Goal: Task Accomplishment & Management: Complete application form

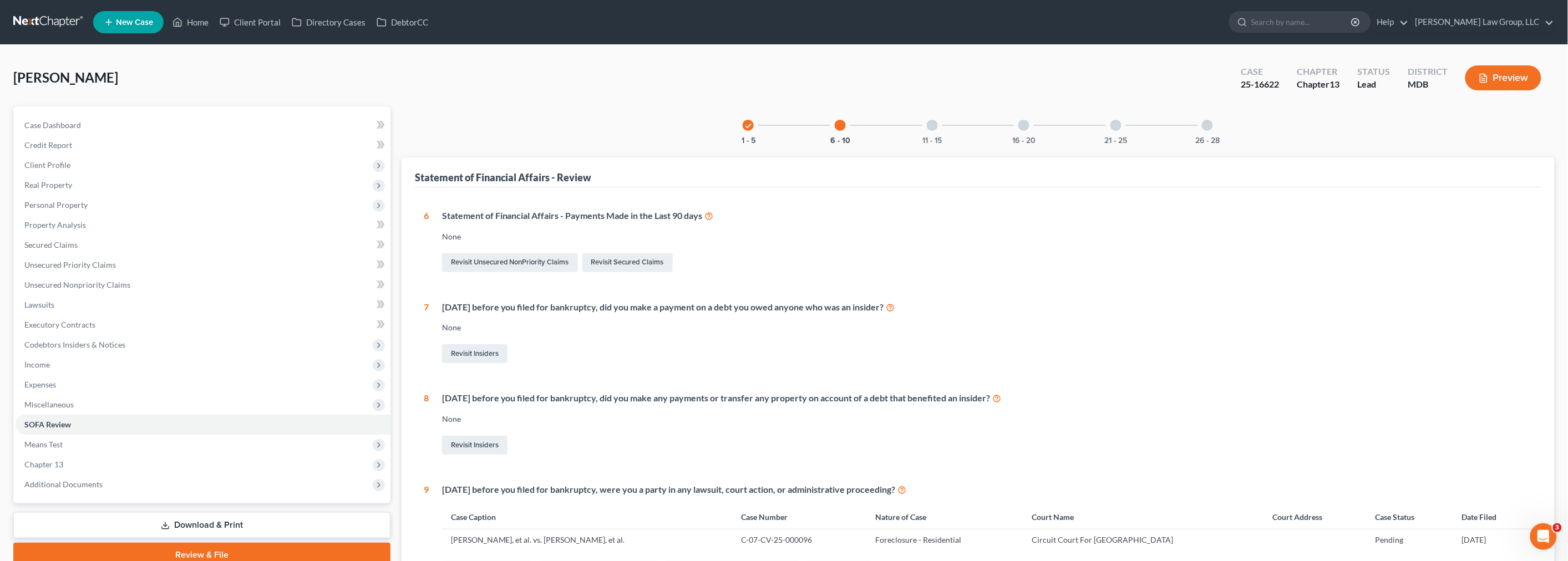
click at [46, 20] on link at bounding box center [48, 22] width 71 height 20
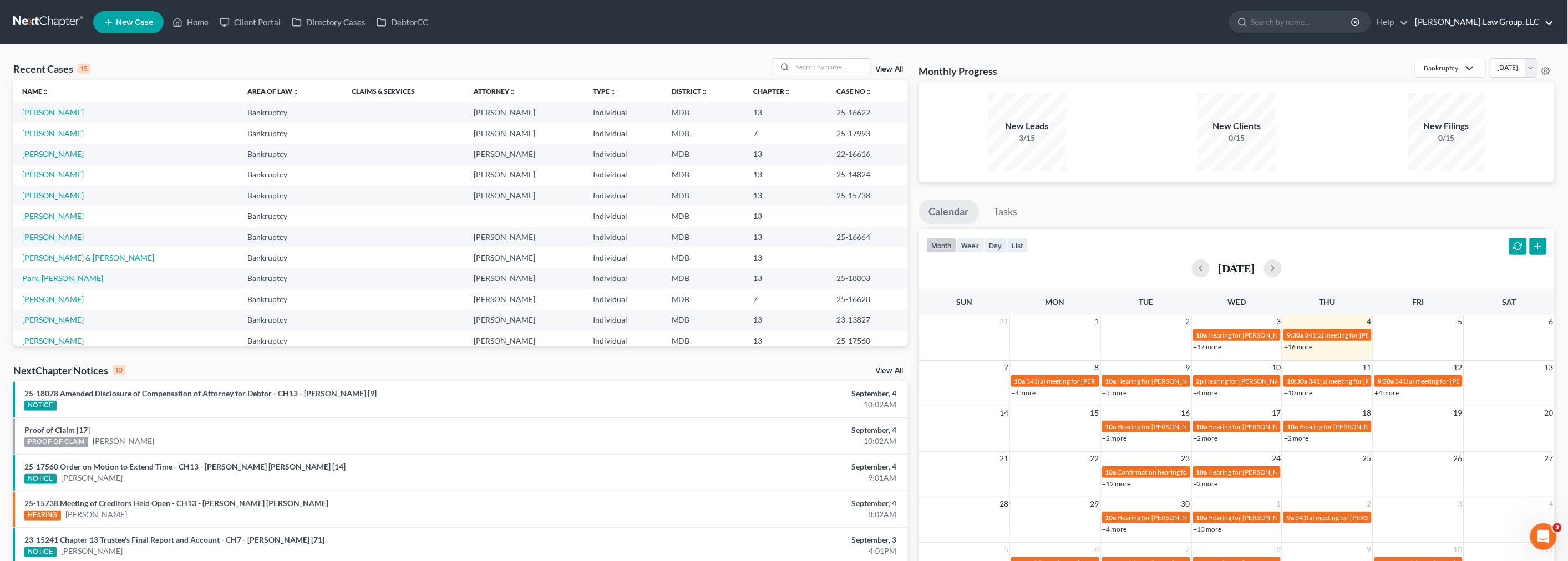
click at [1498, 24] on link "[PERSON_NAME] Law Group, LLC" at bounding box center [1482, 22] width 144 height 20
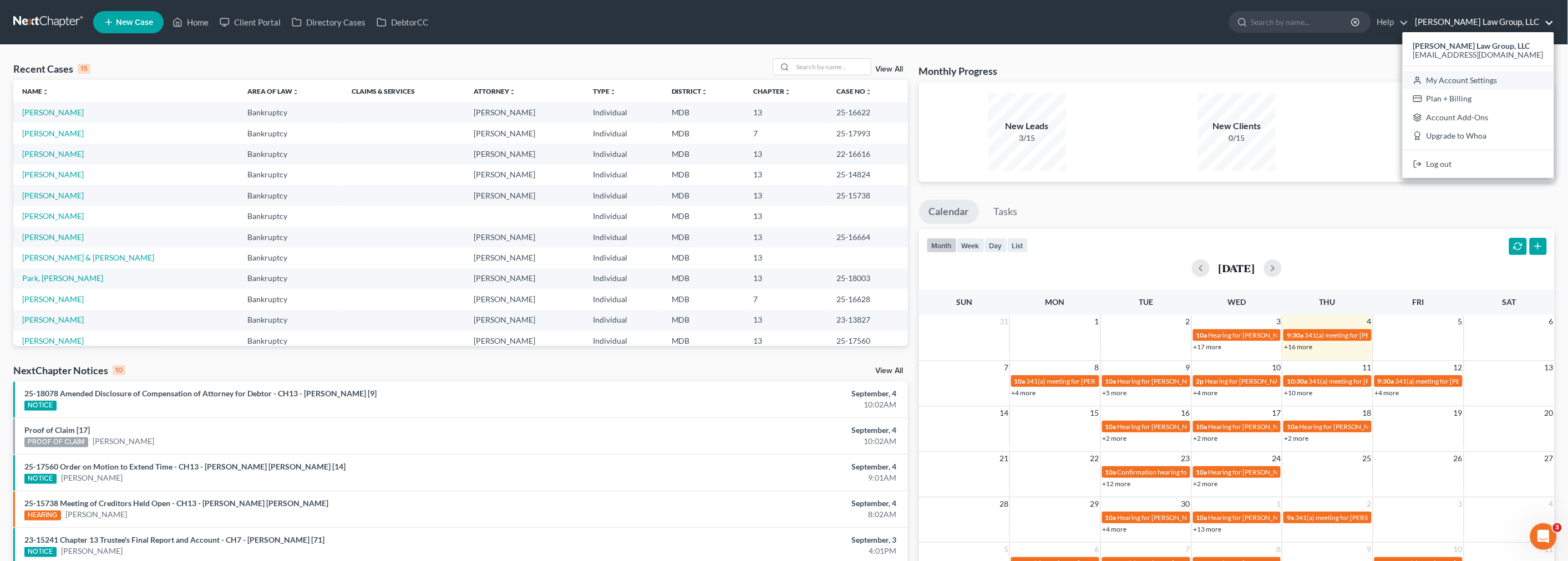
click at [1490, 79] on link "My Account Settings" at bounding box center [1479, 80] width 152 height 19
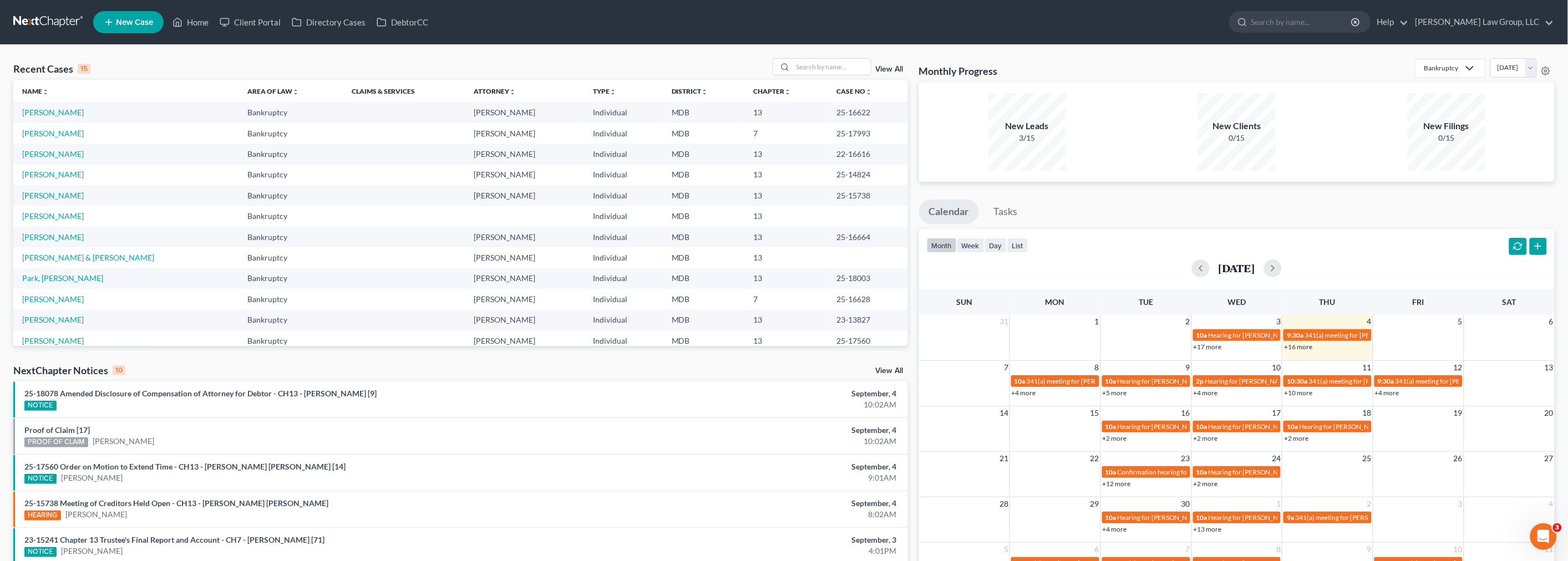
select select "38"
select select "24"
select select "21"
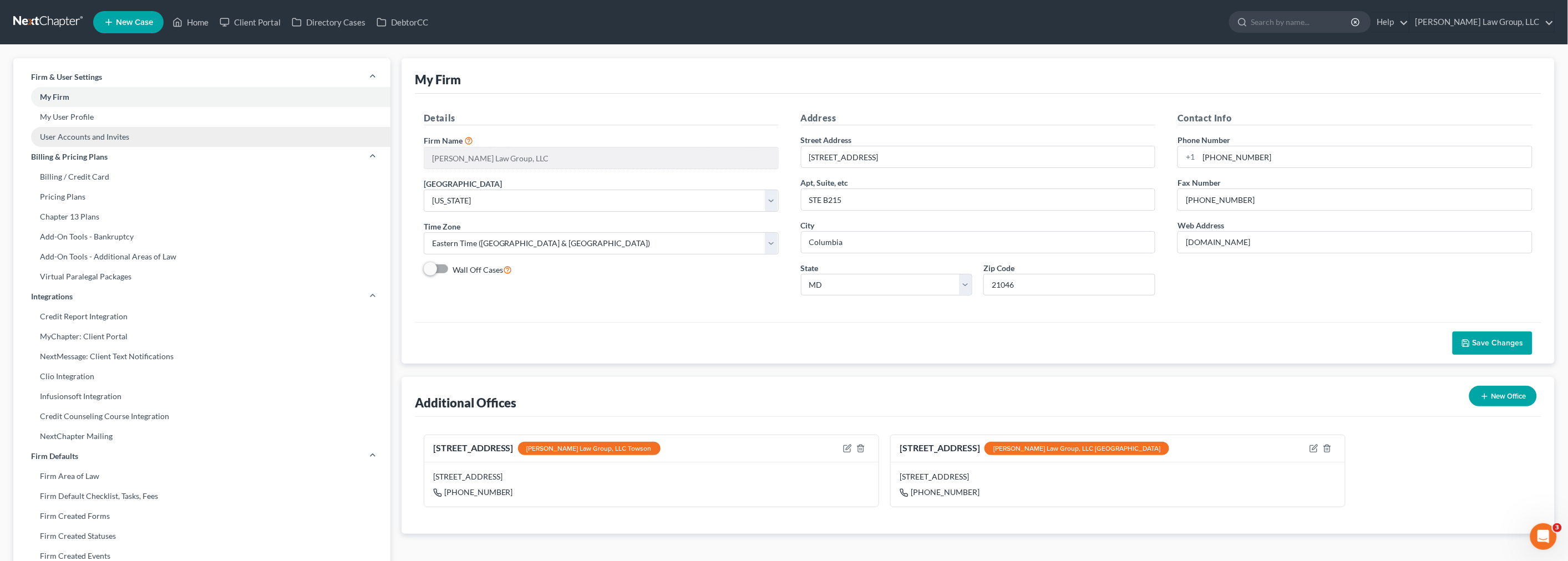
click at [86, 135] on link "User Accounts and Invites" at bounding box center [201, 136] width 377 height 20
select select "0"
select select "1"
select select "0"
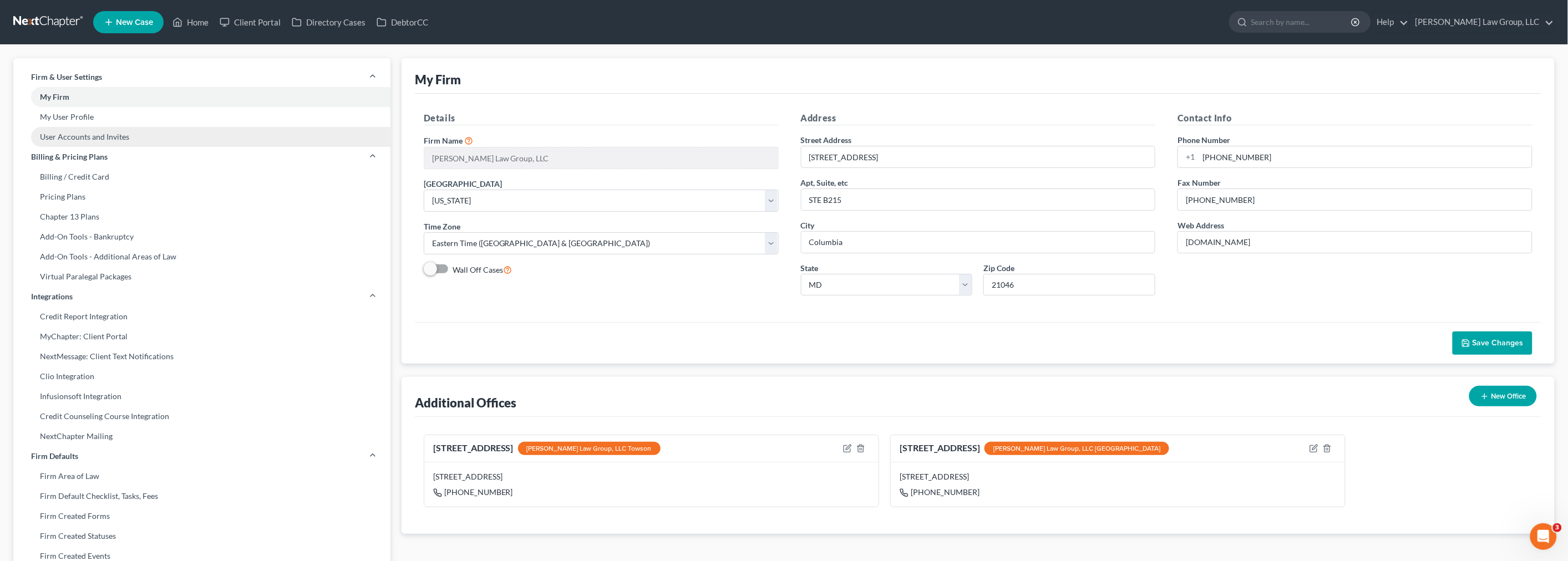
select select "0"
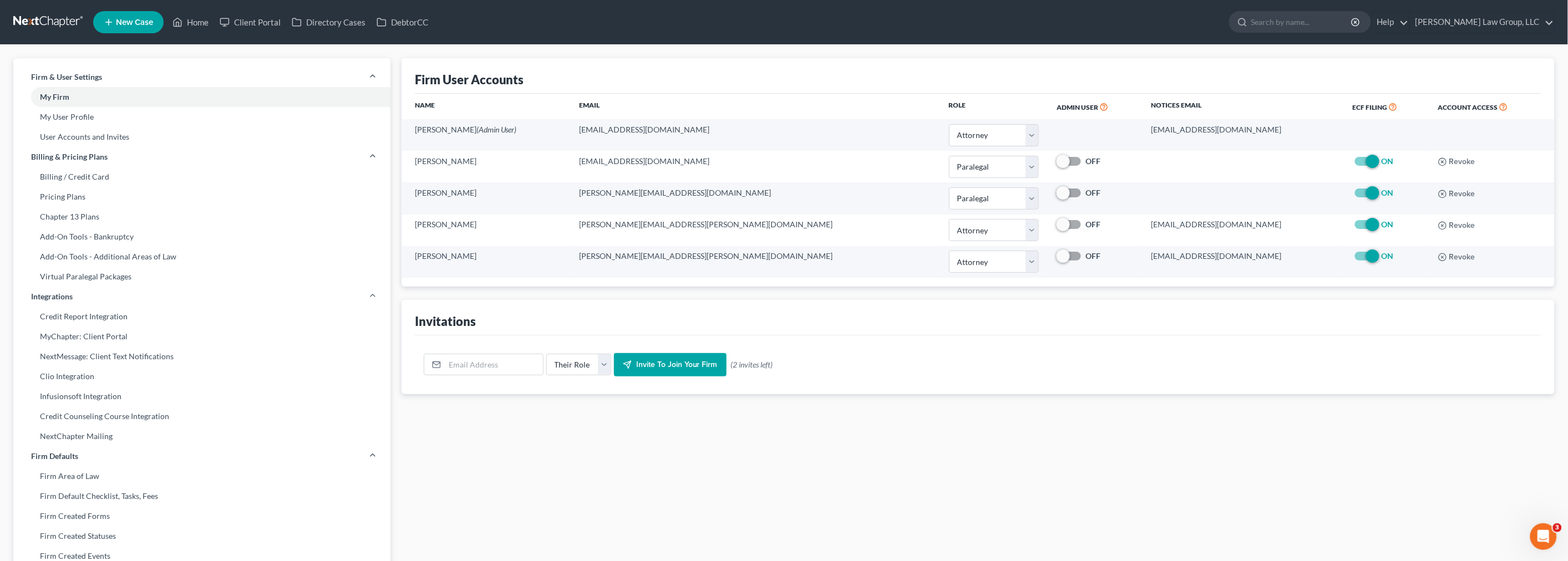
click at [46, 24] on link at bounding box center [48, 22] width 71 height 20
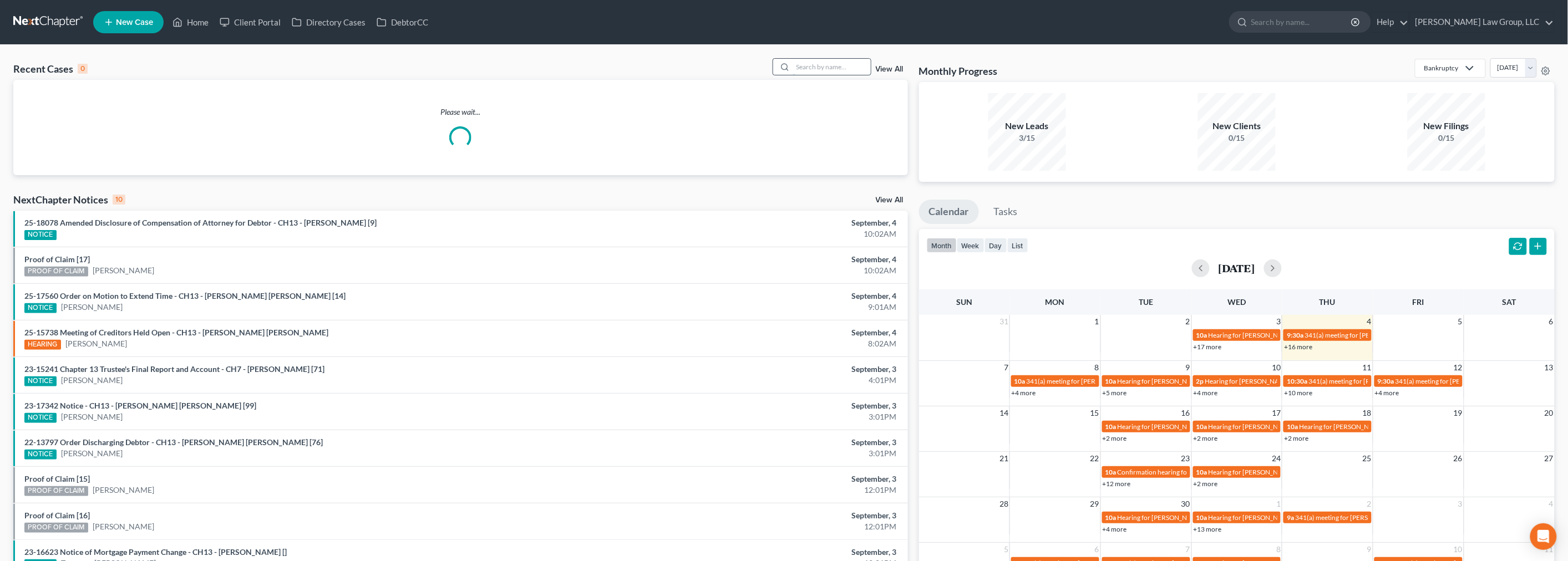
click at [811, 65] on input "search" at bounding box center [831, 67] width 78 height 16
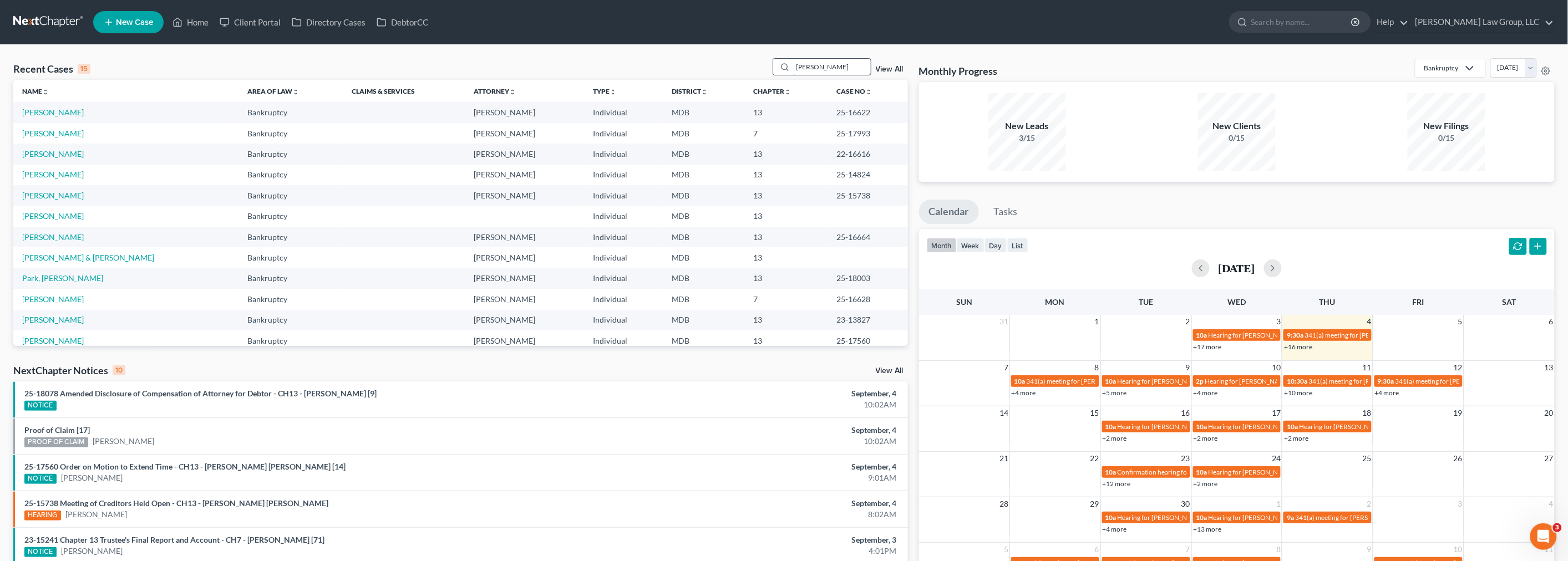
type input "heyliger"
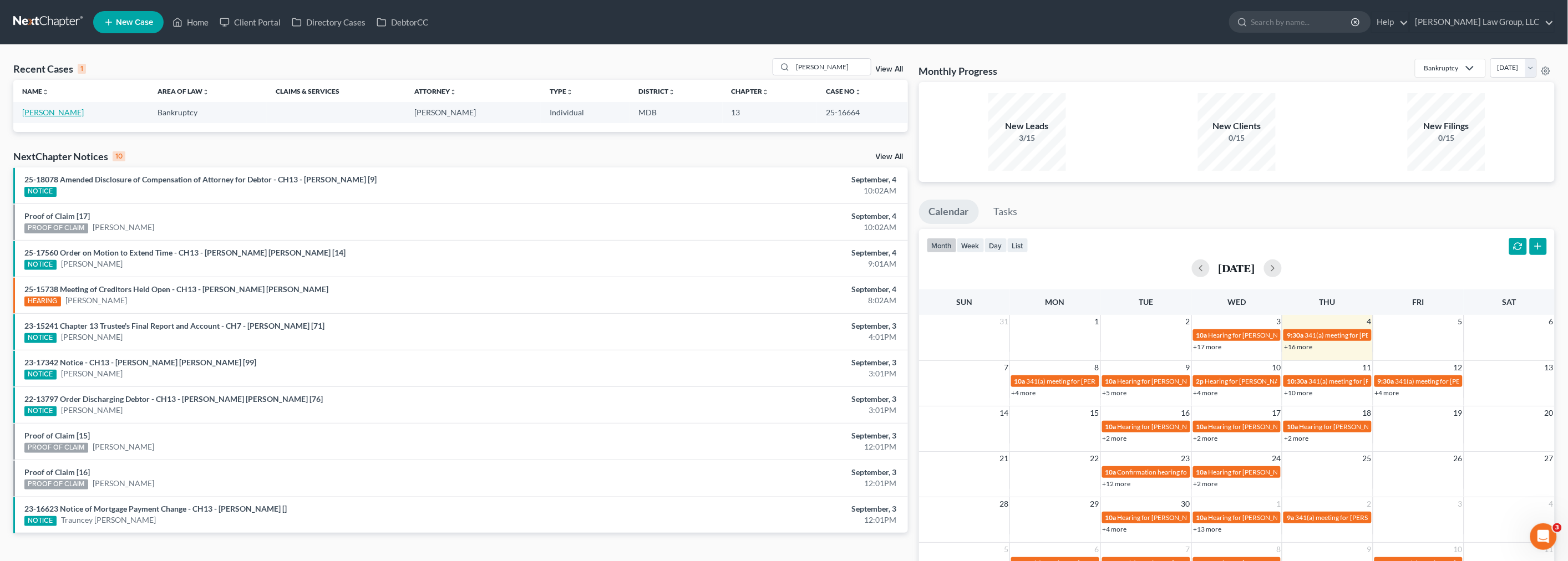
click at [65, 108] on link "Heyliger, Deon" at bounding box center [53, 112] width 61 height 9
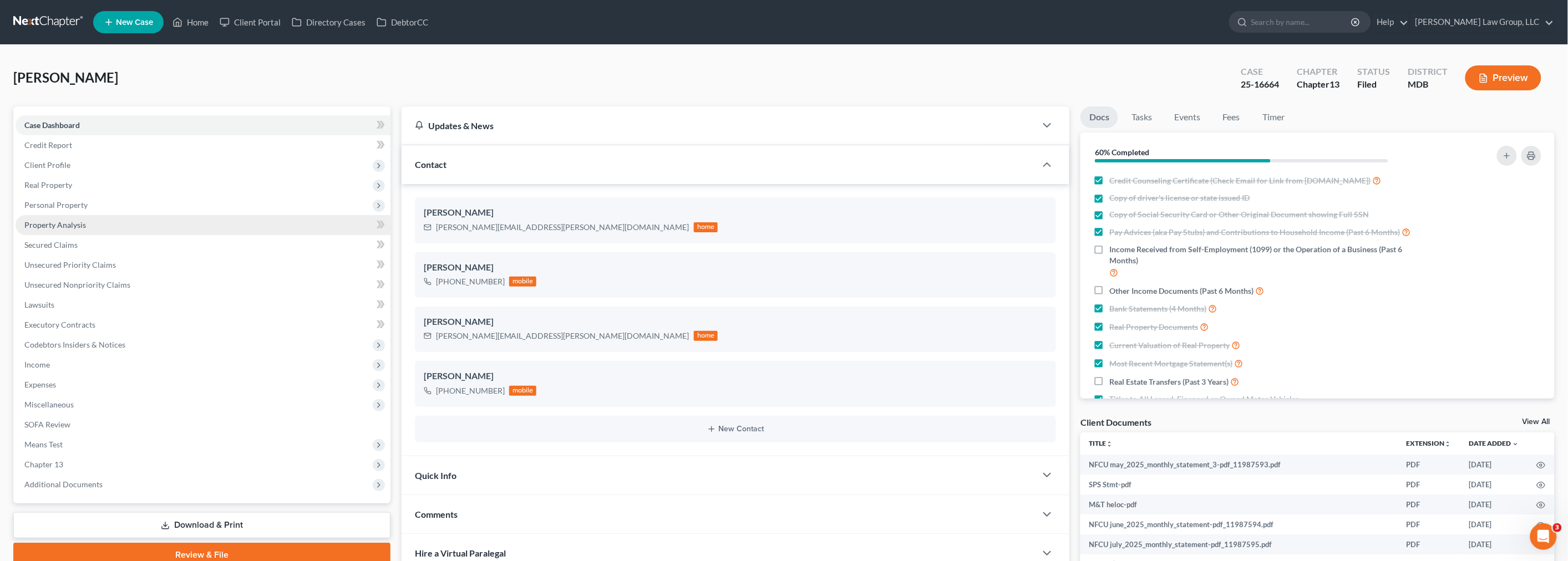
click at [75, 218] on link "Property Analysis" at bounding box center [203, 225] width 375 height 20
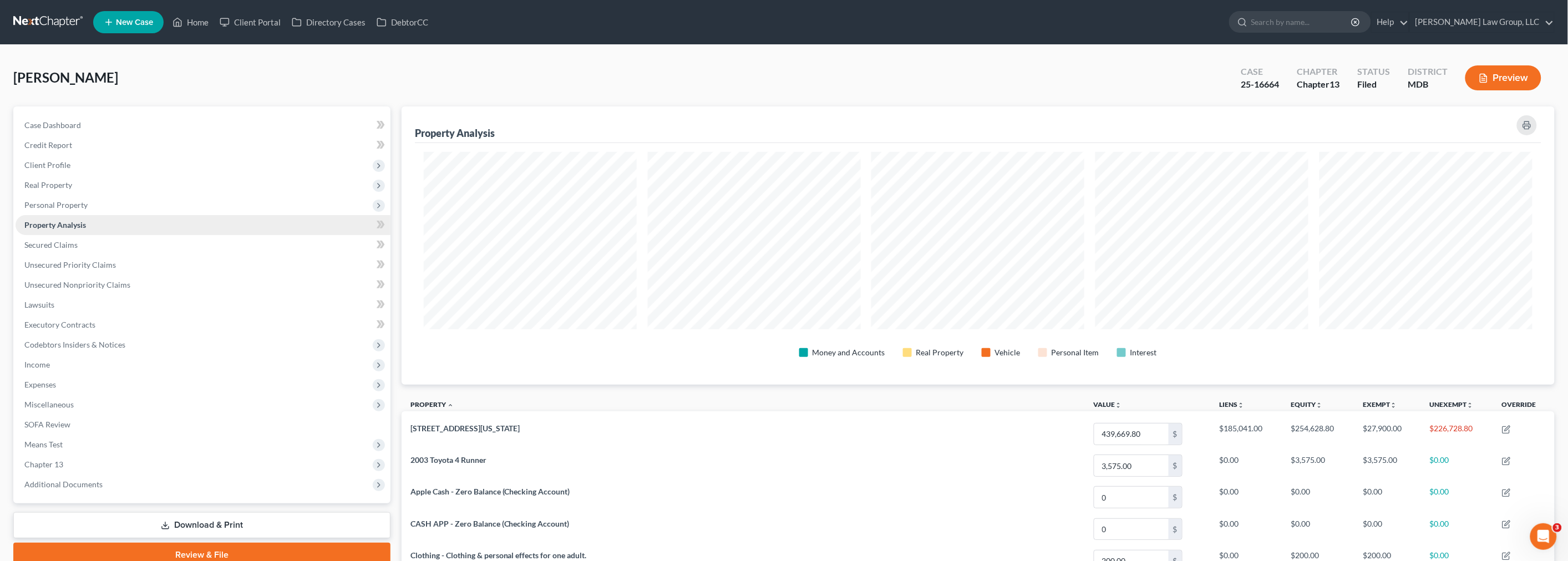
scroll to position [278, 1153]
click at [57, 123] on span "Case Dashboard" at bounding box center [52, 125] width 57 height 9
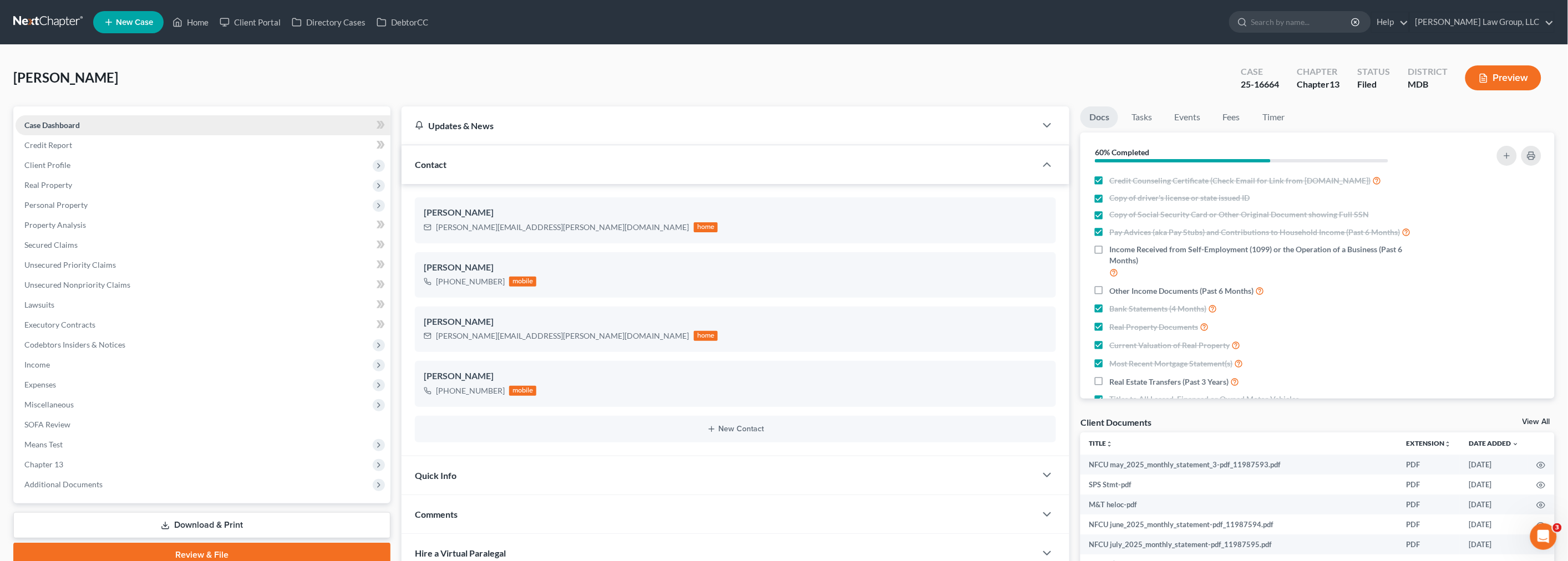
scroll to position [4, 0]
click at [52, 284] on span "Unsecured Nonpriority Claims" at bounding box center [77, 285] width 106 height 9
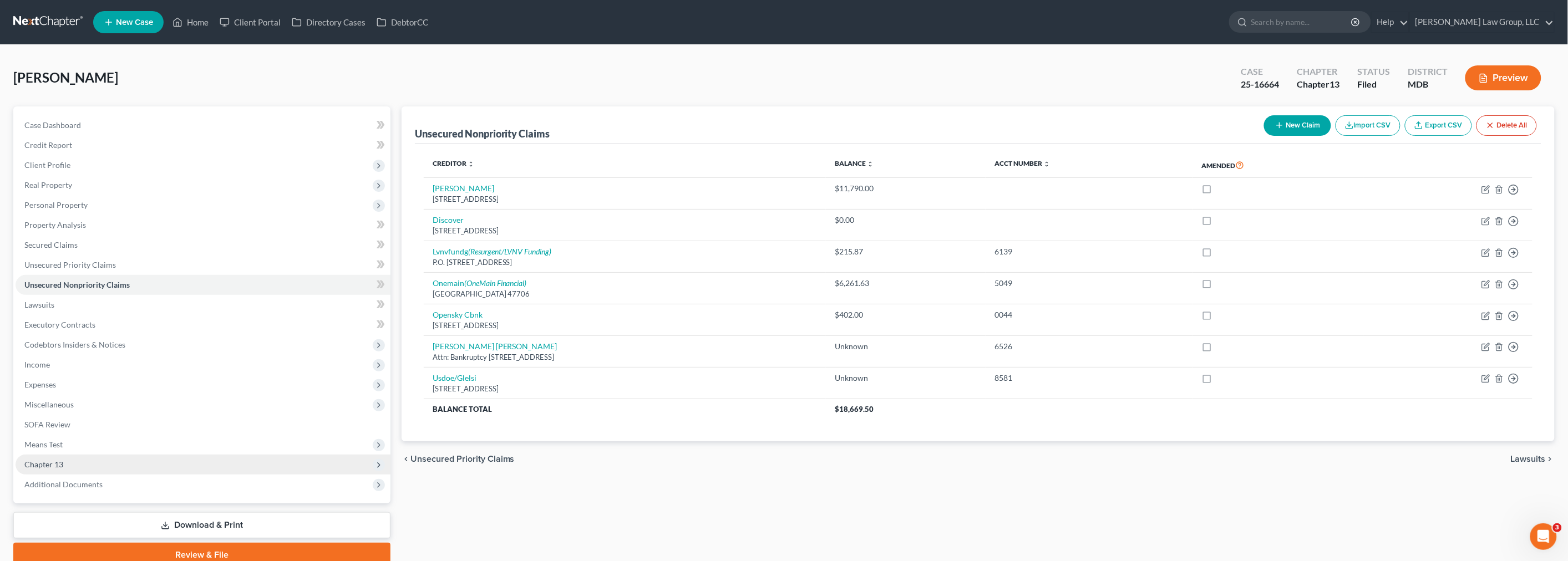
click at [53, 463] on span "Chapter 13" at bounding box center [43, 464] width 39 height 9
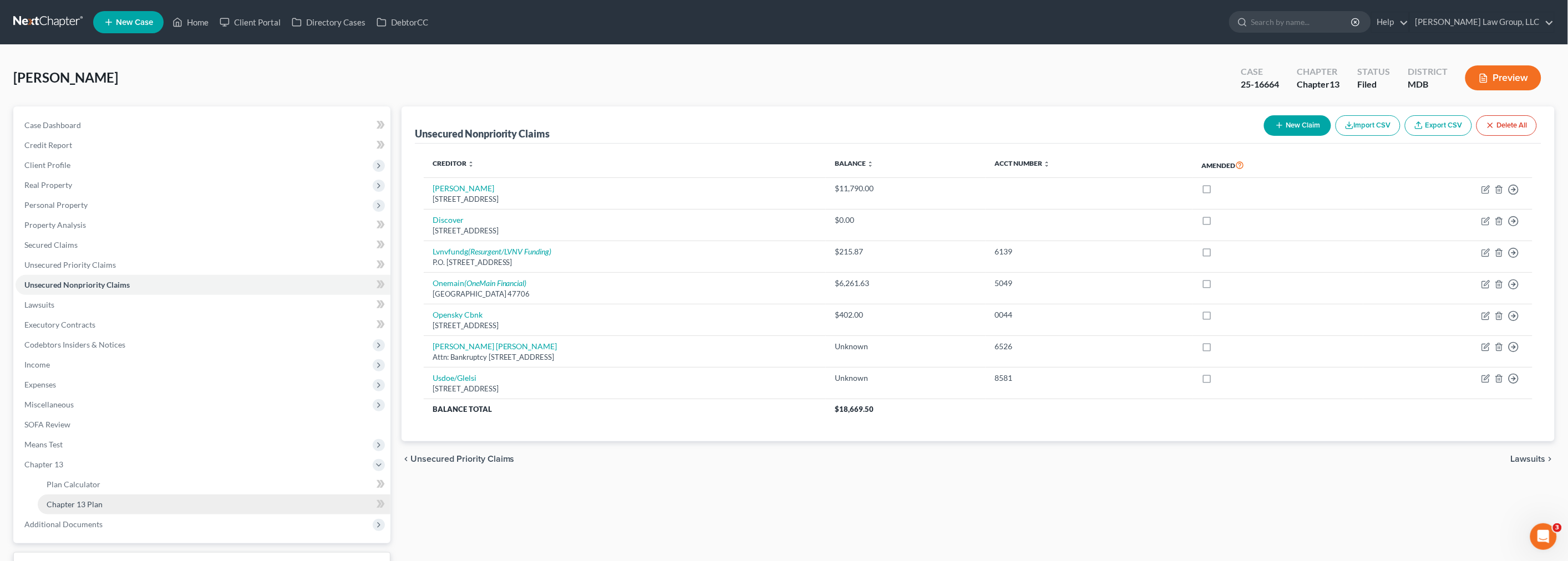
click at [70, 506] on span "Chapter 13 Plan" at bounding box center [74, 504] width 56 height 9
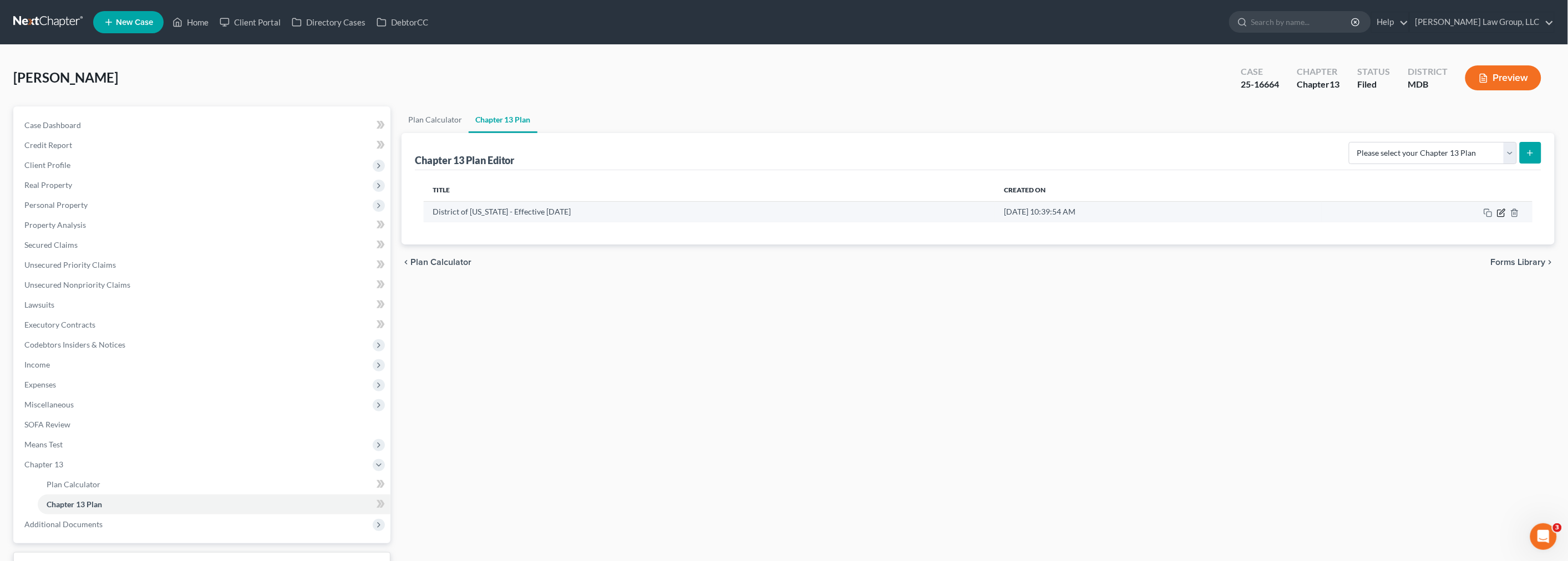
click at [1500, 215] on icon "button" at bounding box center [1501, 213] width 9 height 9
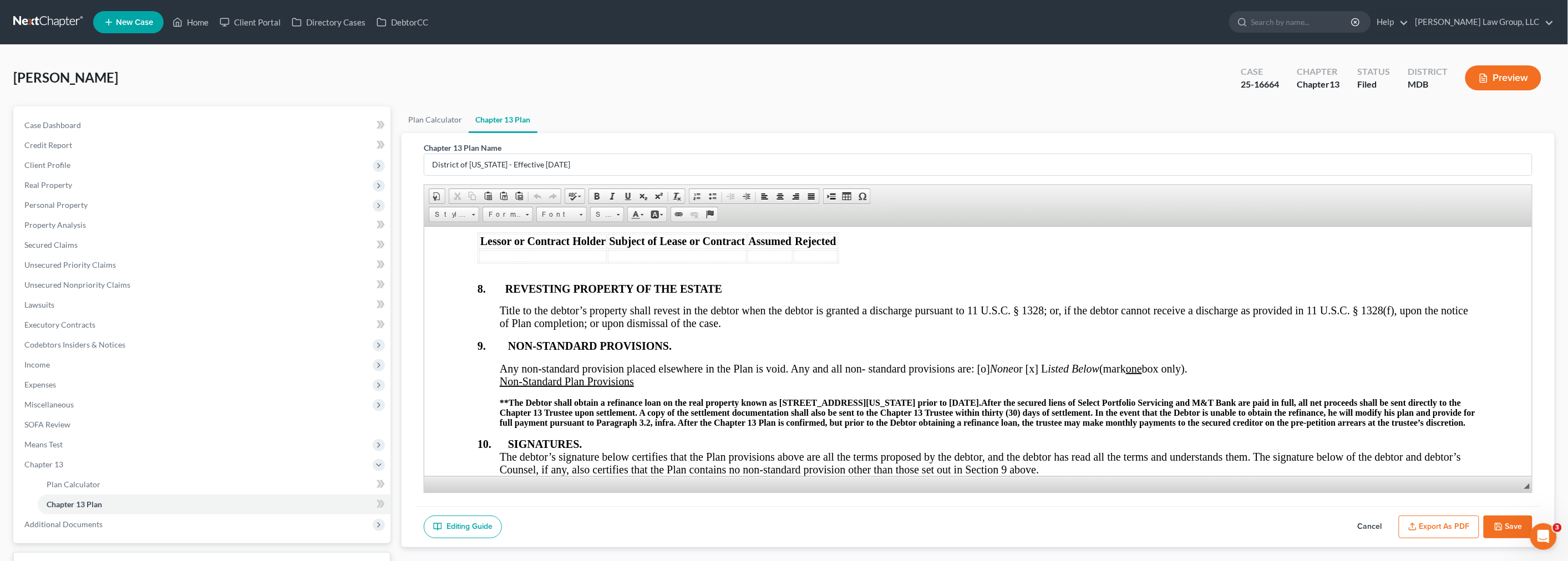
scroll to position [3836, 0]
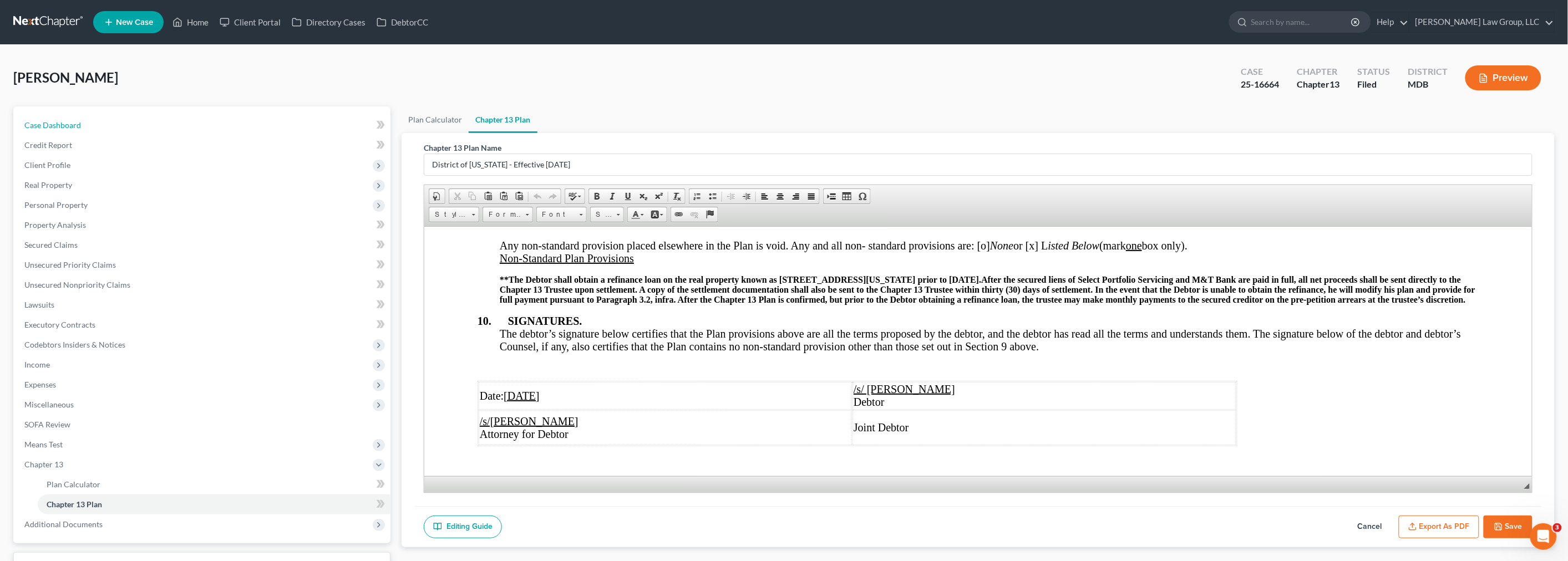
drag, startPoint x: 83, startPoint y: 127, endPoint x: 362, endPoint y: 5, distance: 304.5
click at [83, 127] on link "Case Dashboard" at bounding box center [203, 125] width 375 height 20
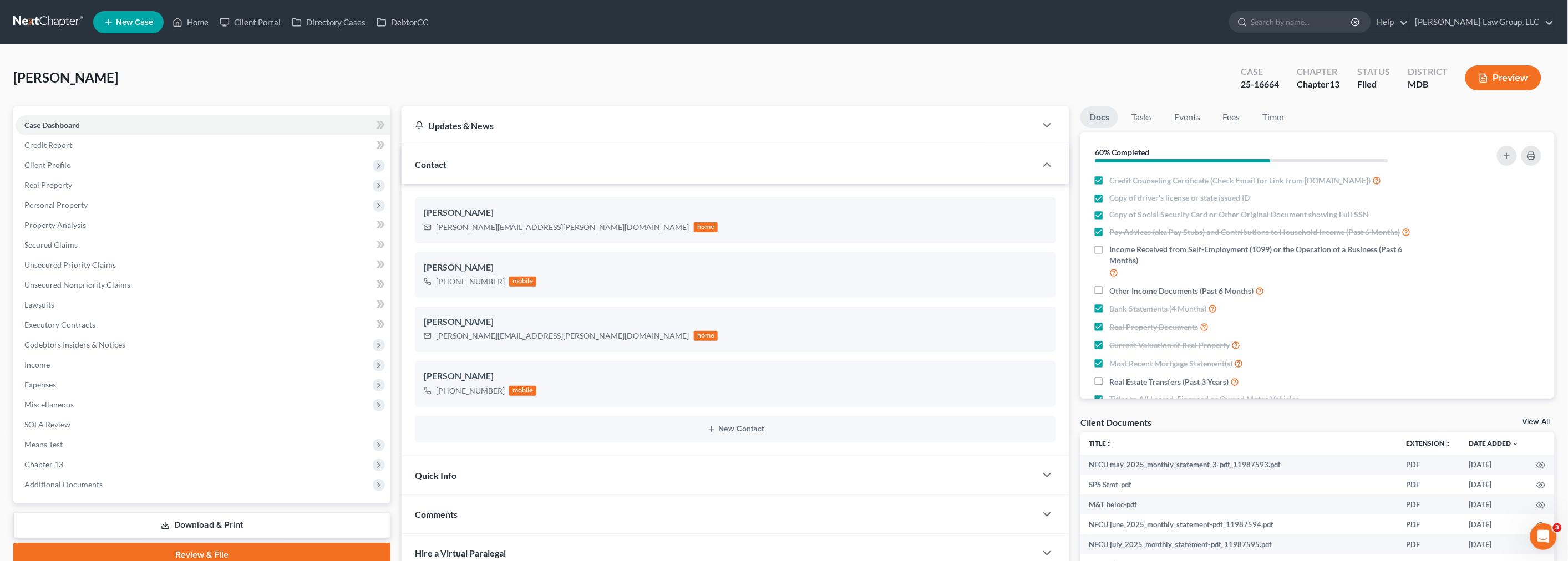
scroll to position [4, 0]
drag, startPoint x: 102, startPoint y: 281, endPoint x: 142, endPoint y: 297, distance: 43.1
click at [102, 281] on span "Unsecured Nonpriority Claims" at bounding box center [77, 285] width 106 height 9
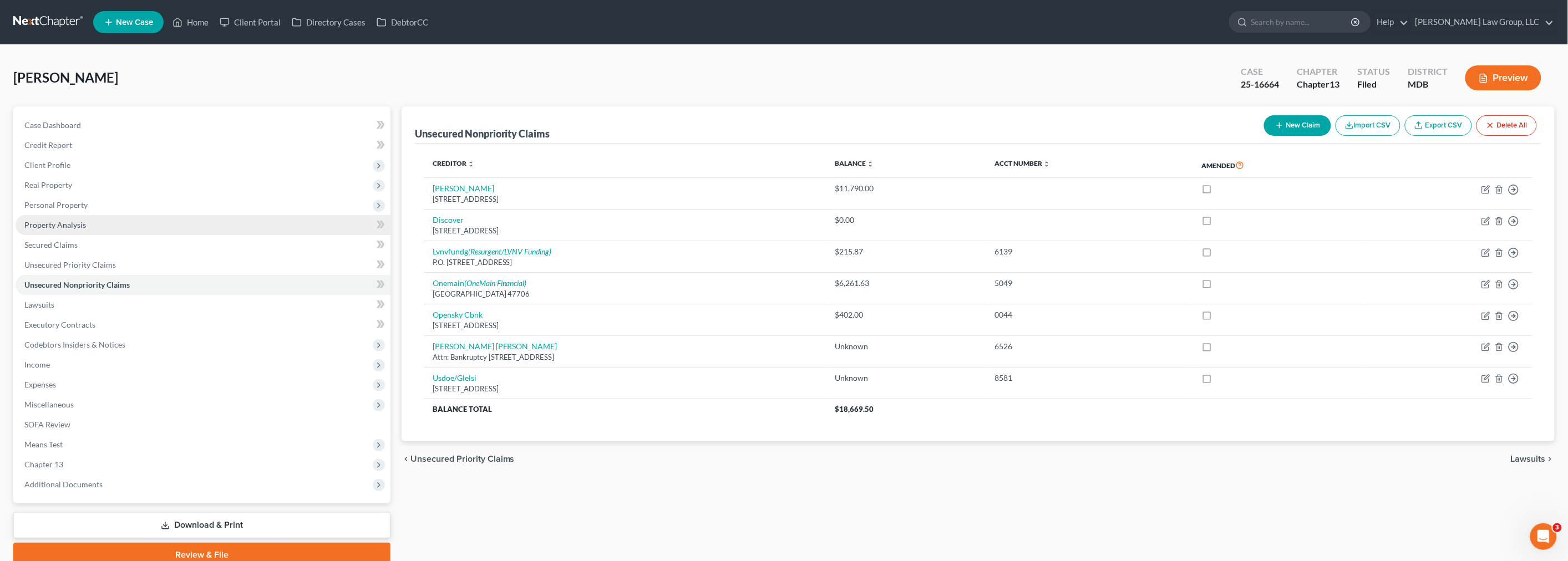
click at [102, 227] on link "Property Analysis" at bounding box center [203, 225] width 375 height 20
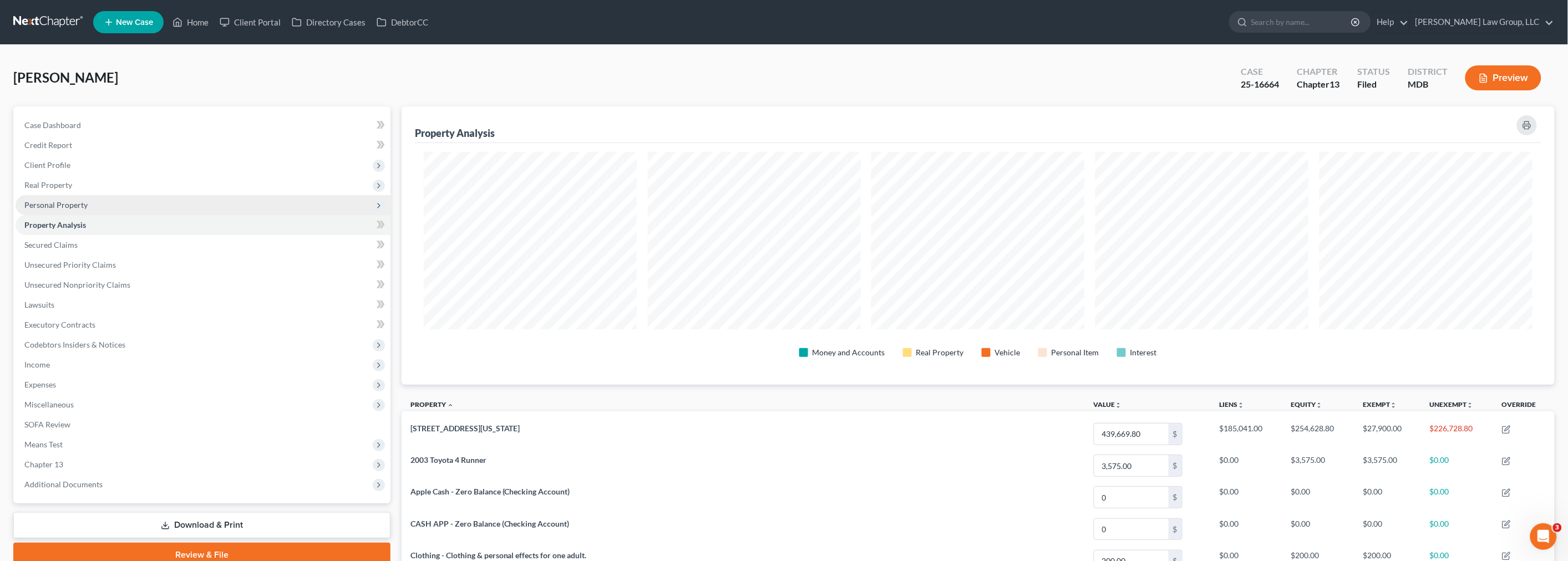
click at [71, 200] on span "Personal Property" at bounding box center [56, 205] width 63 height 9
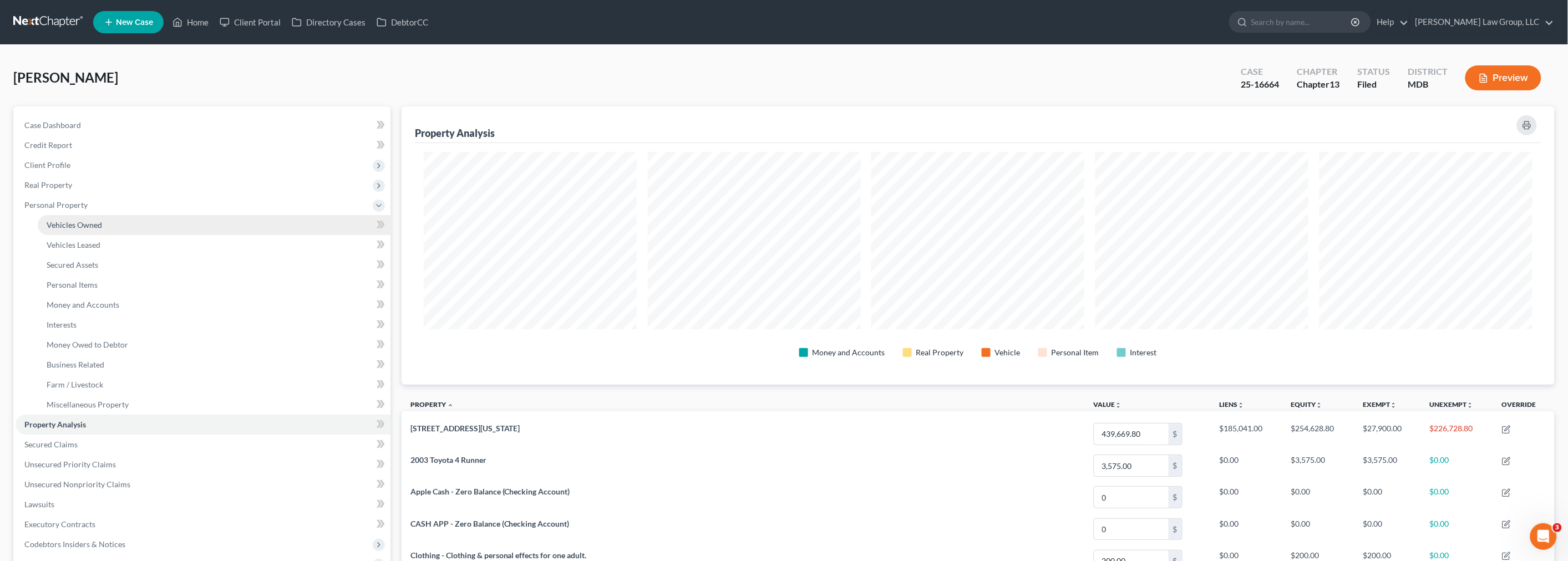
click at [75, 220] on span "Vehicles Owned" at bounding box center [74, 225] width 56 height 9
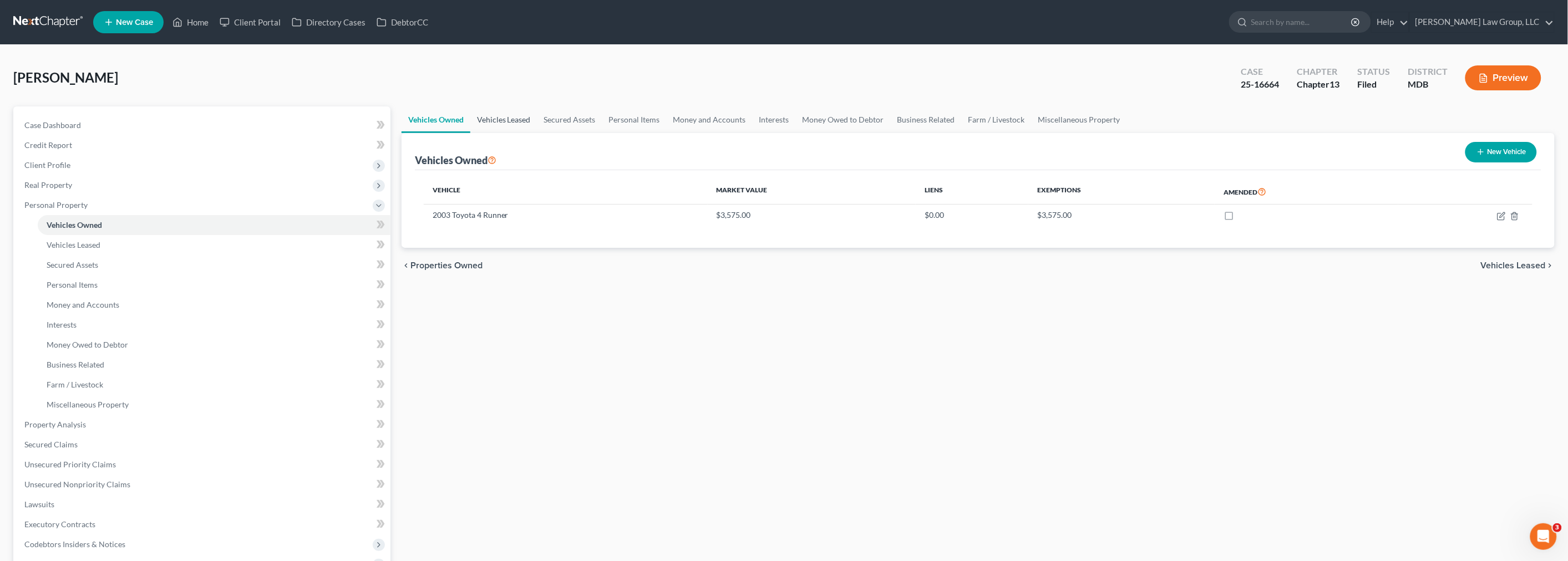
click at [524, 116] on link "Vehicles Leased" at bounding box center [504, 120] width 67 height 27
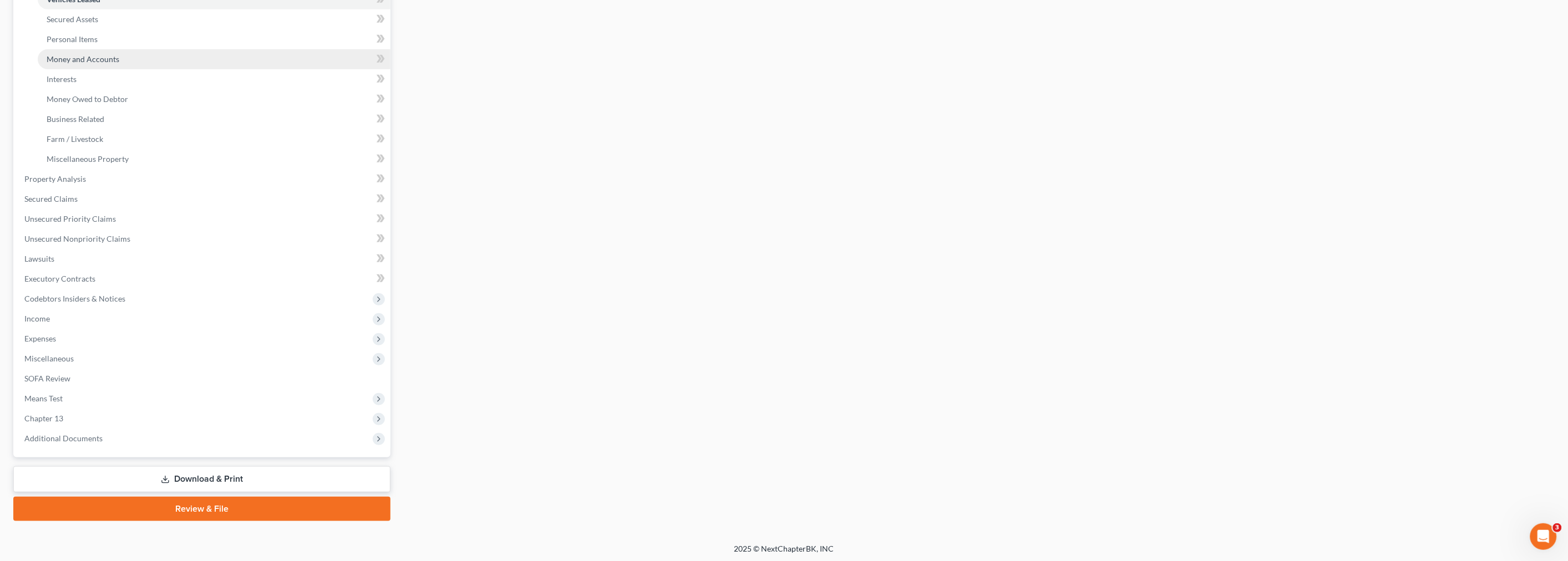
scroll to position [246, 0]
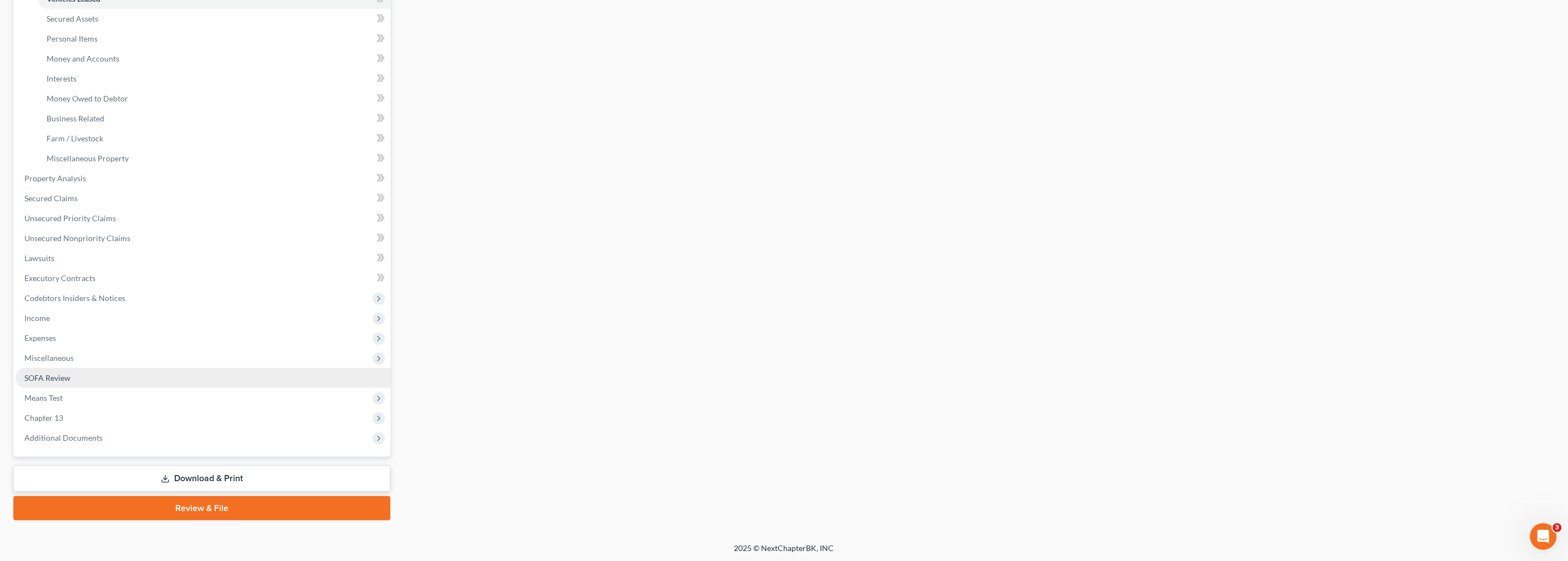
click at [82, 380] on link "SOFA Review" at bounding box center [203, 378] width 375 height 20
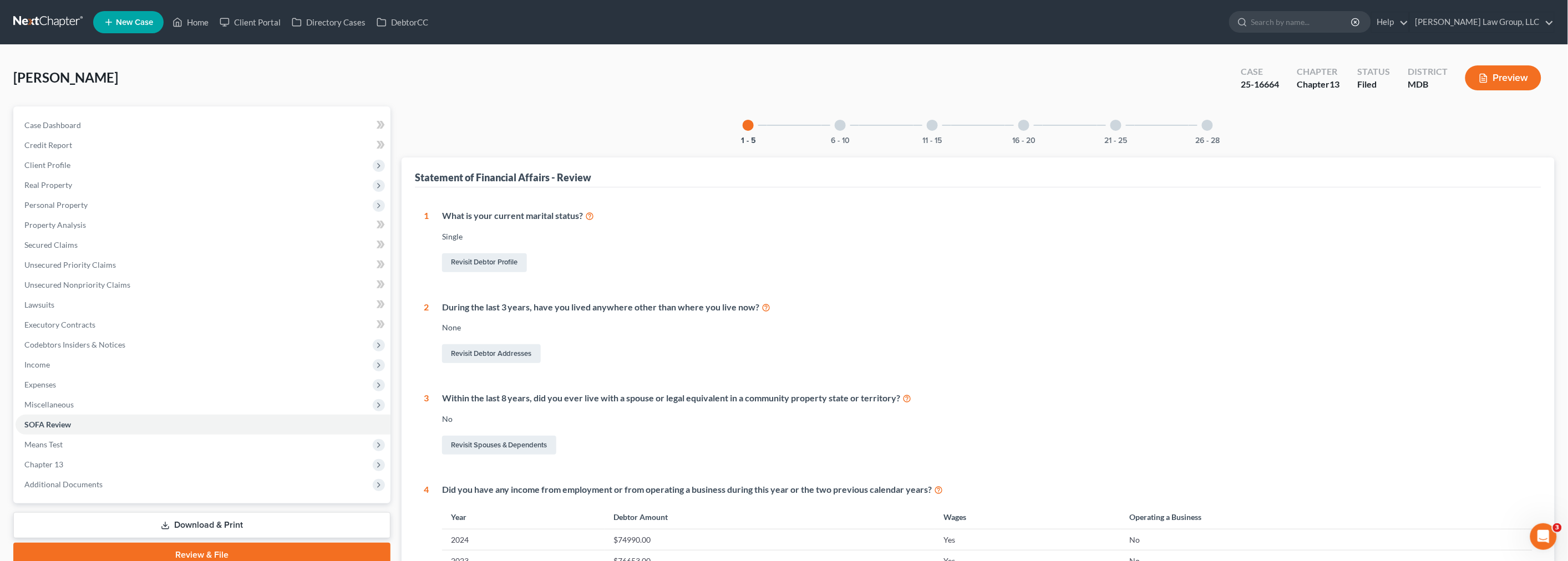
click at [1205, 122] on div at bounding box center [1207, 125] width 11 height 11
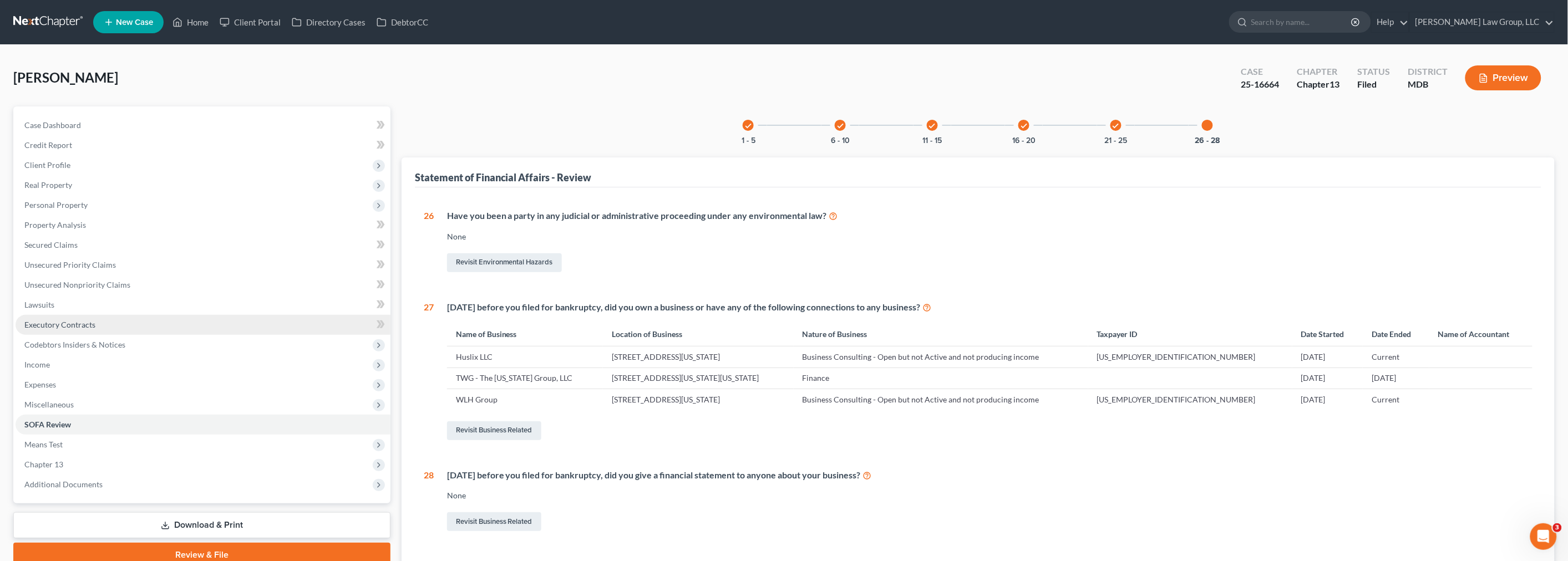
click at [82, 320] on span "Executory Contracts" at bounding box center [59, 325] width 71 height 9
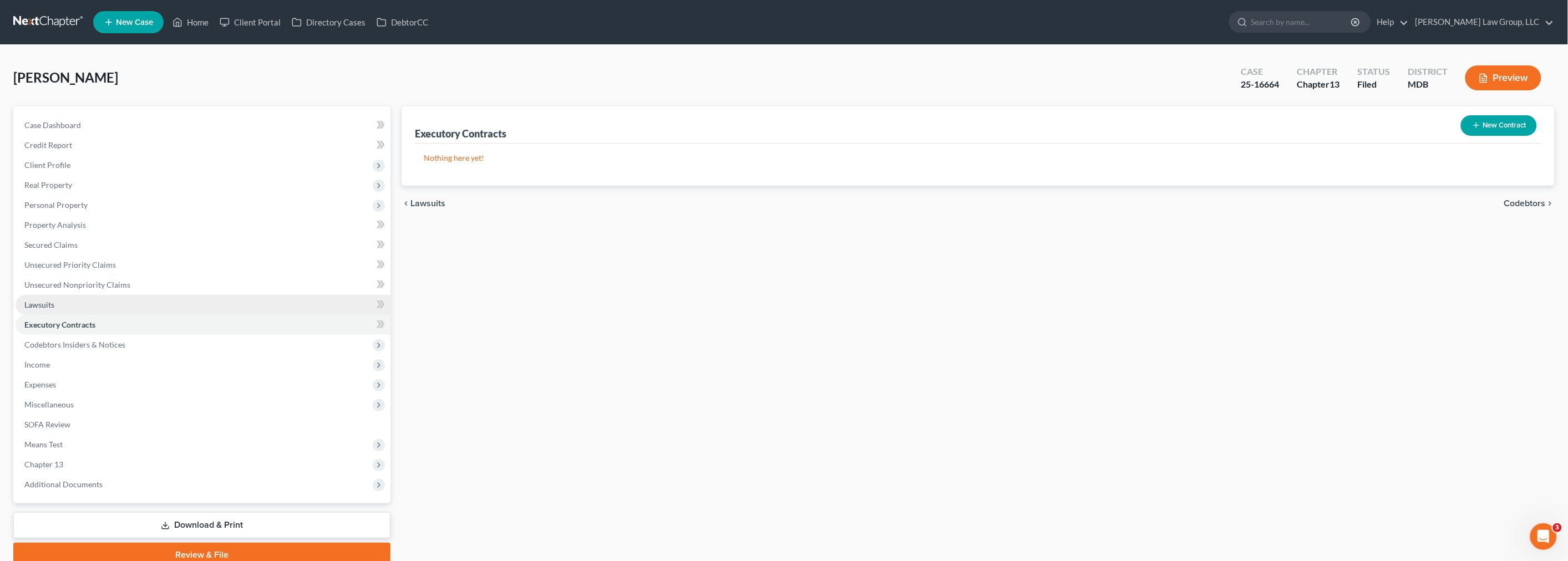
click at [61, 304] on link "Lawsuits" at bounding box center [203, 305] width 375 height 20
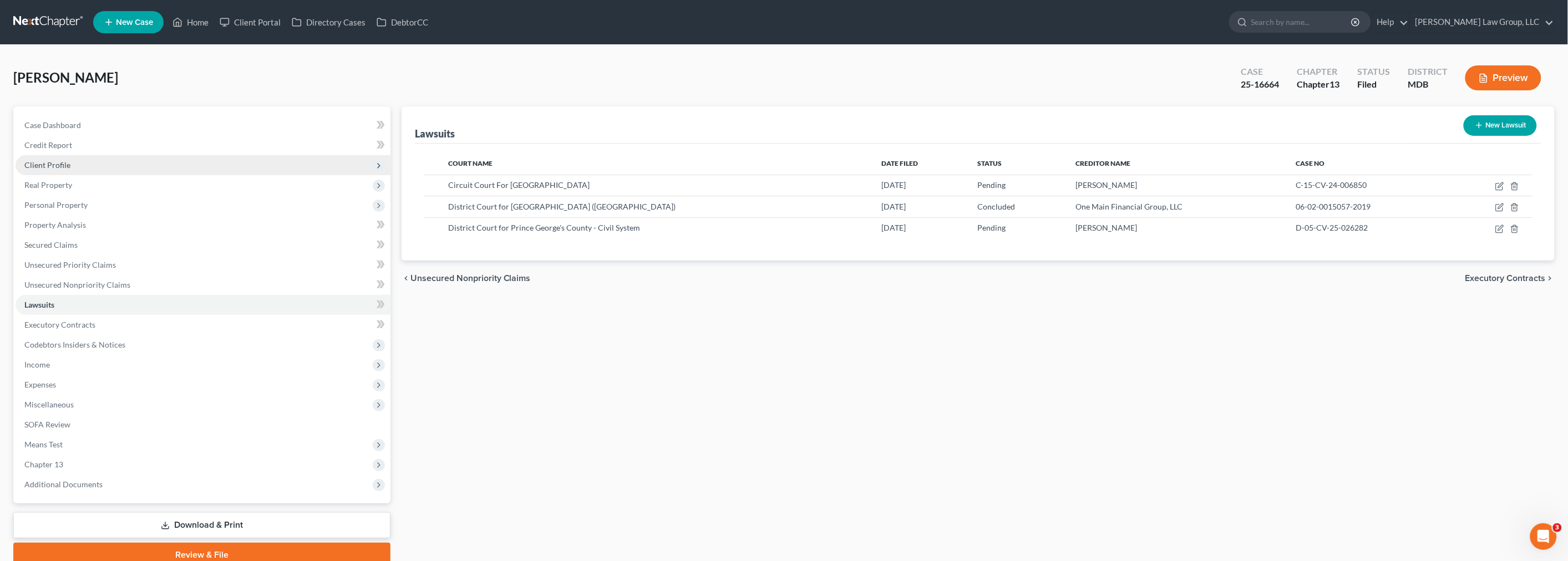
click at [86, 160] on span "Client Profile" at bounding box center [203, 165] width 375 height 20
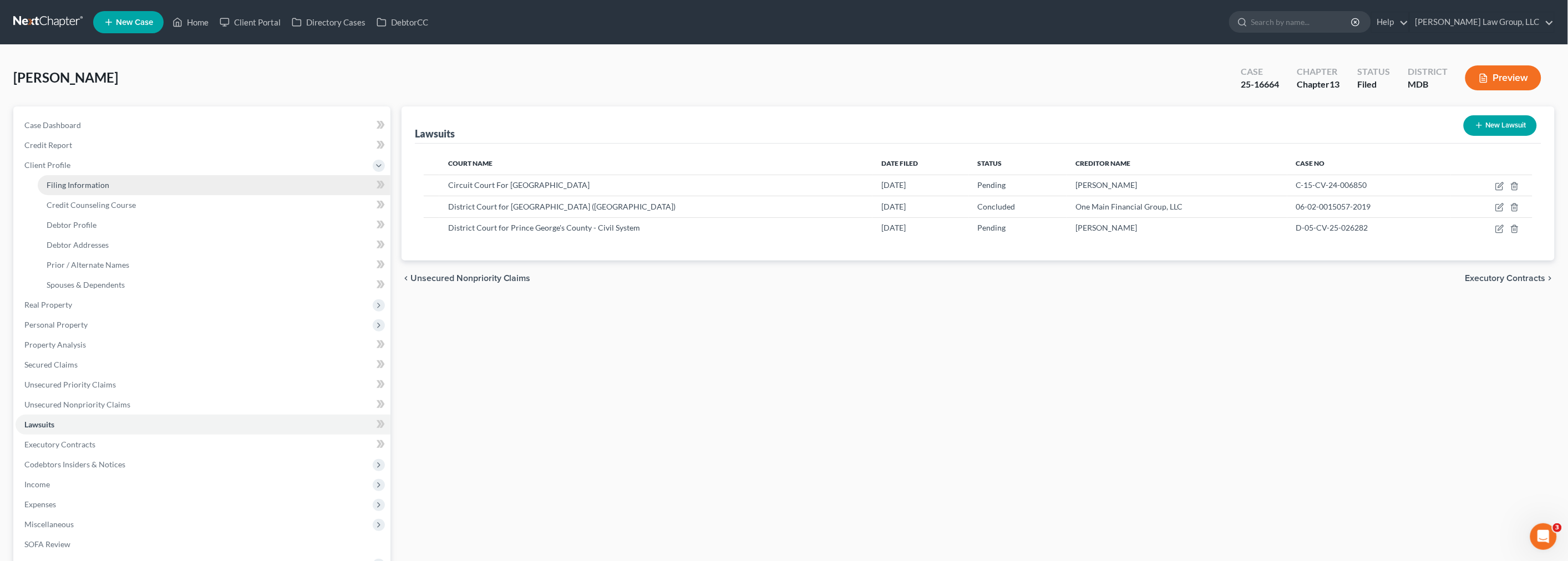
click at [88, 185] on span "Filing Information" at bounding box center [78, 185] width 63 height 9
select select "1"
select select "0"
select select "3"
select select "21"
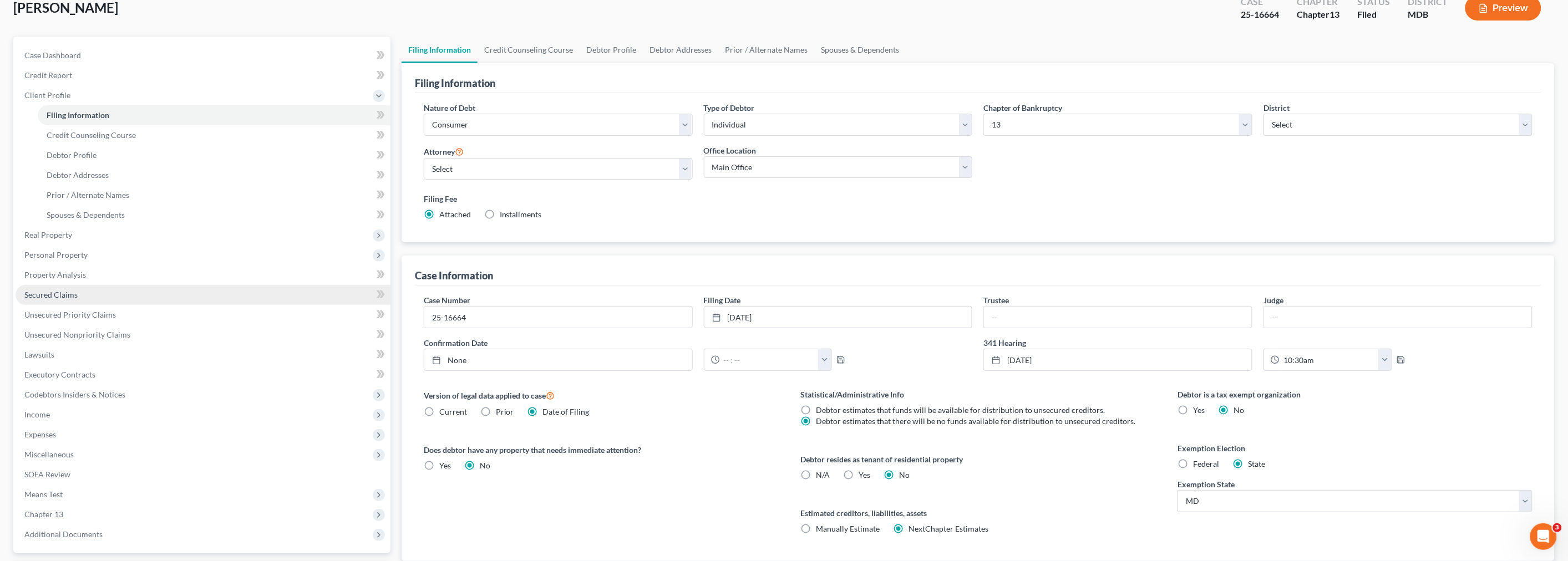
scroll to position [123, 0]
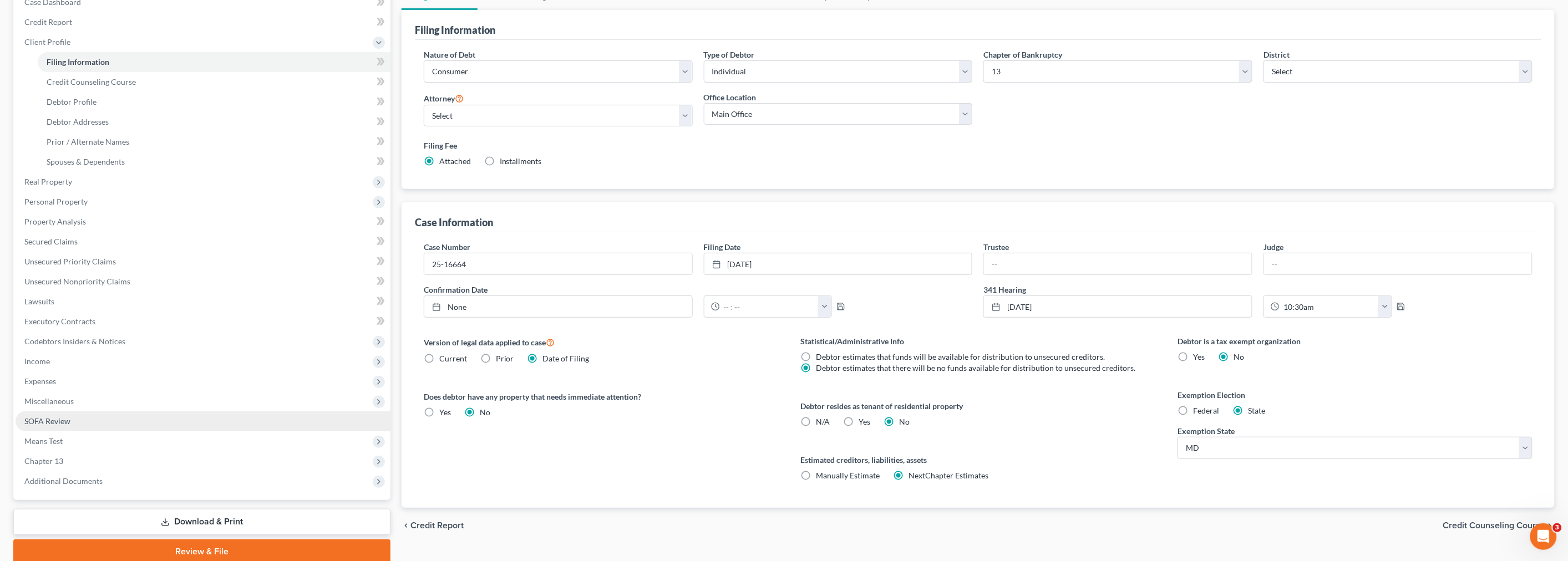
click at [79, 419] on link "SOFA Review" at bounding box center [203, 421] width 375 height 20
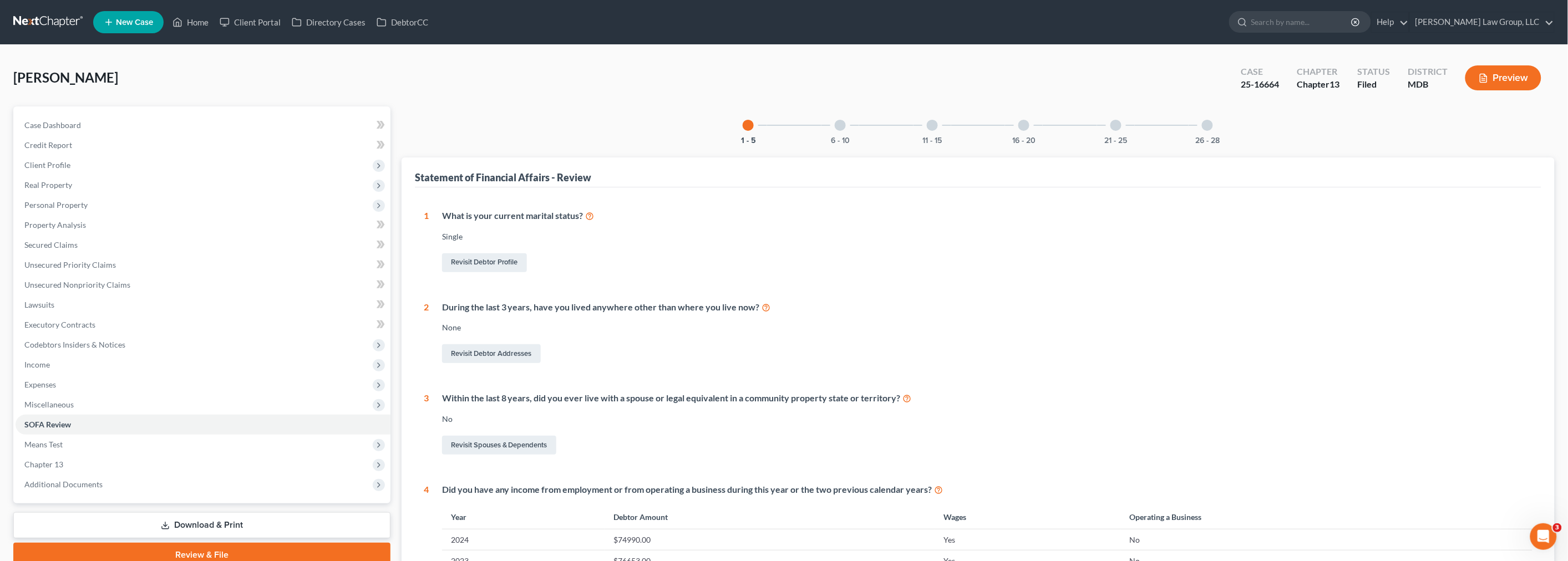
click at [843, 123] on div at bounding box center [840, 125] width 11 height 11
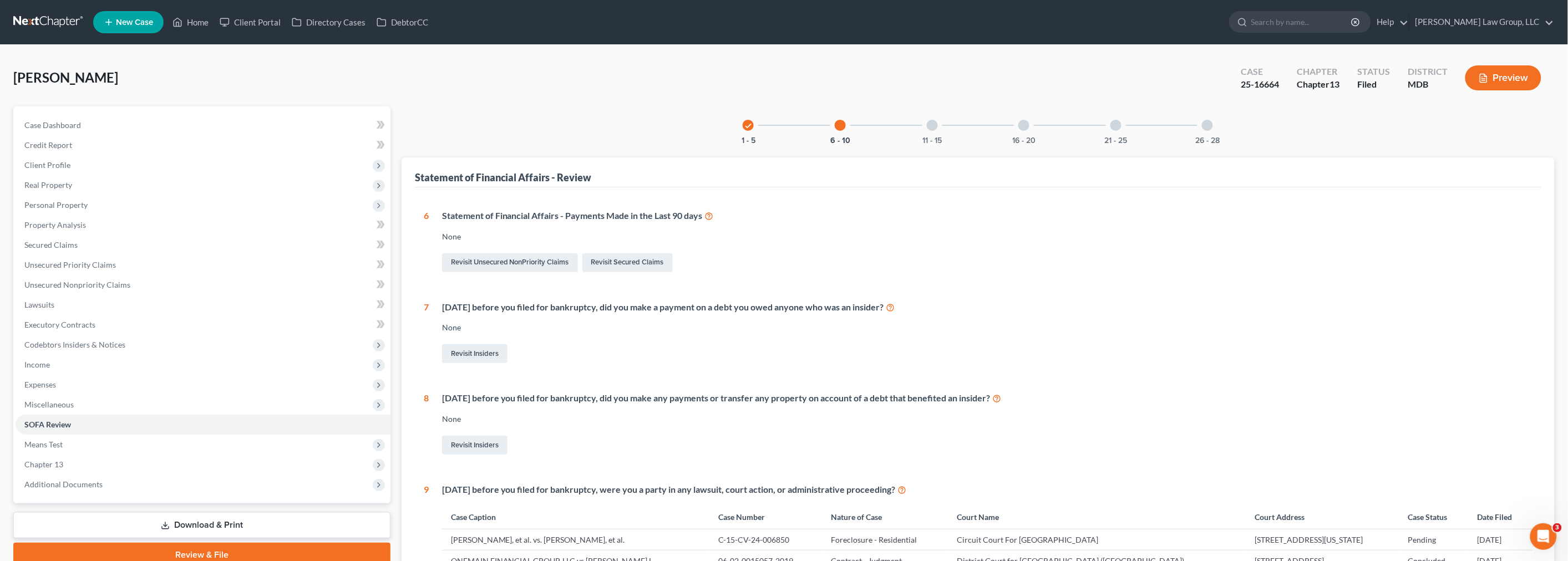
click at [931, 125] on div at bounding box center [932, 125] width 11 height 11
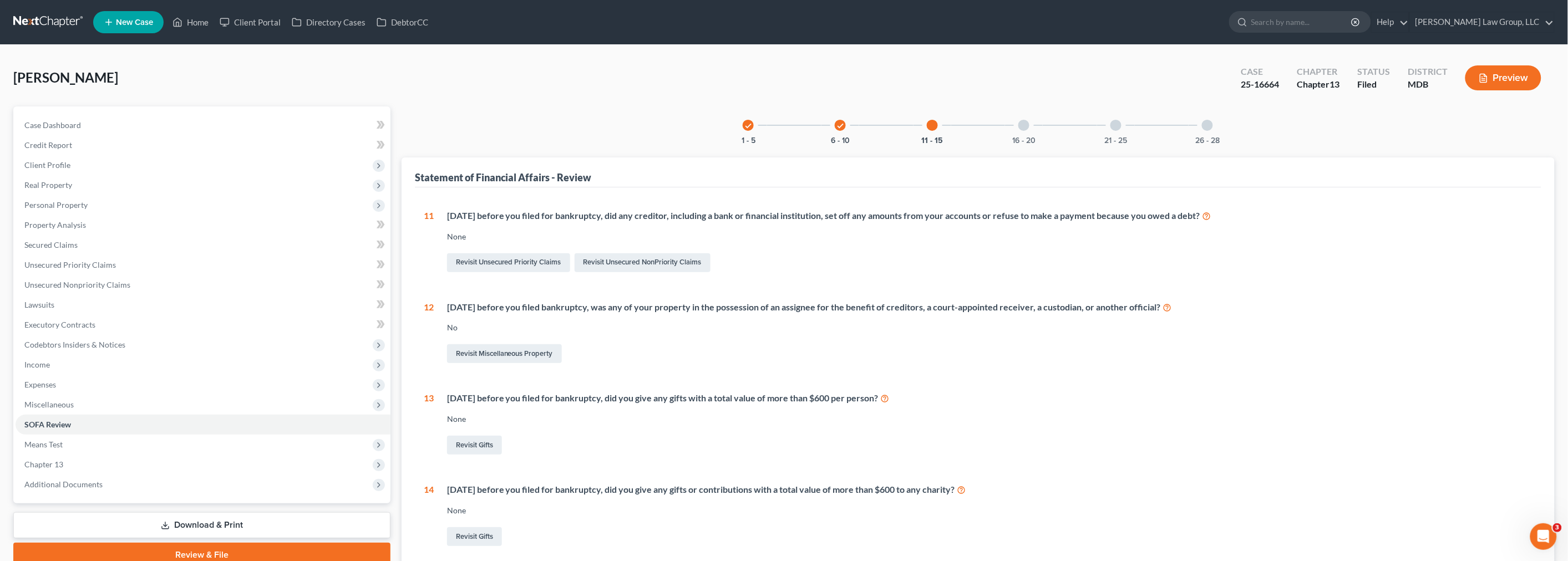
click at [1020, 124] on div at bounding box center [1023, 125] width 11 height 11
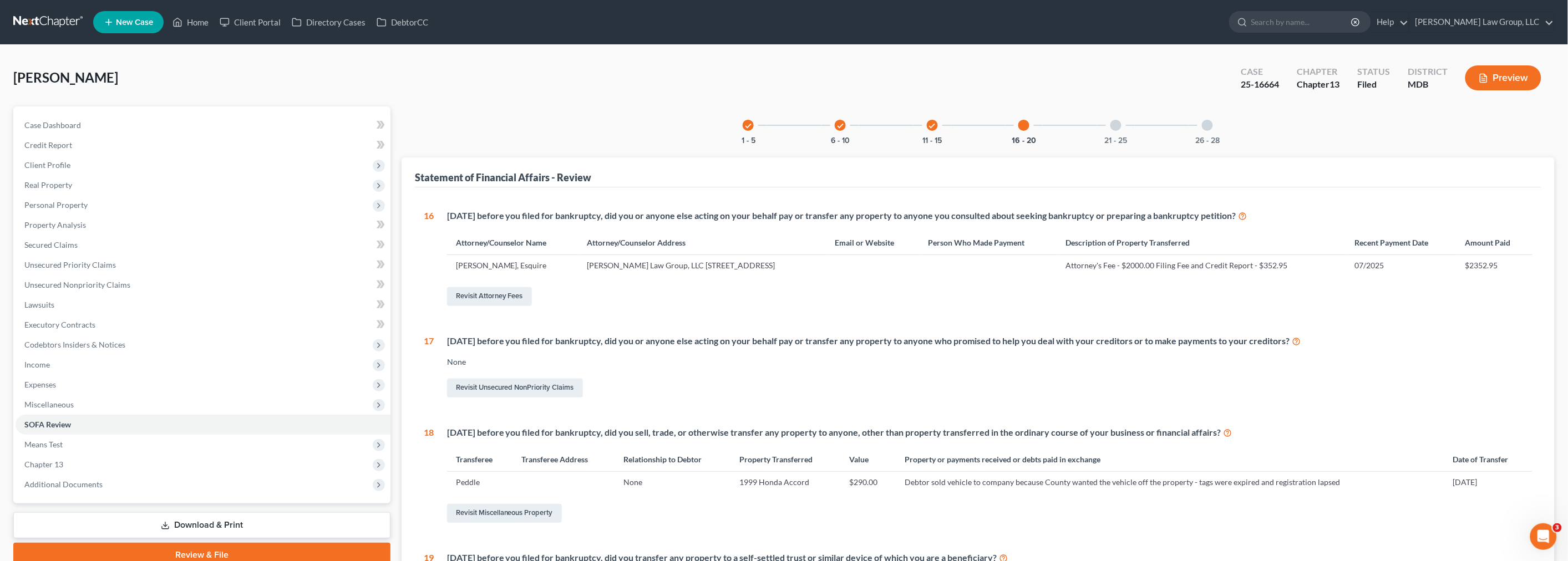
click at [1113, 124] on div at bounding box center [1115, 125] width 11 height 11
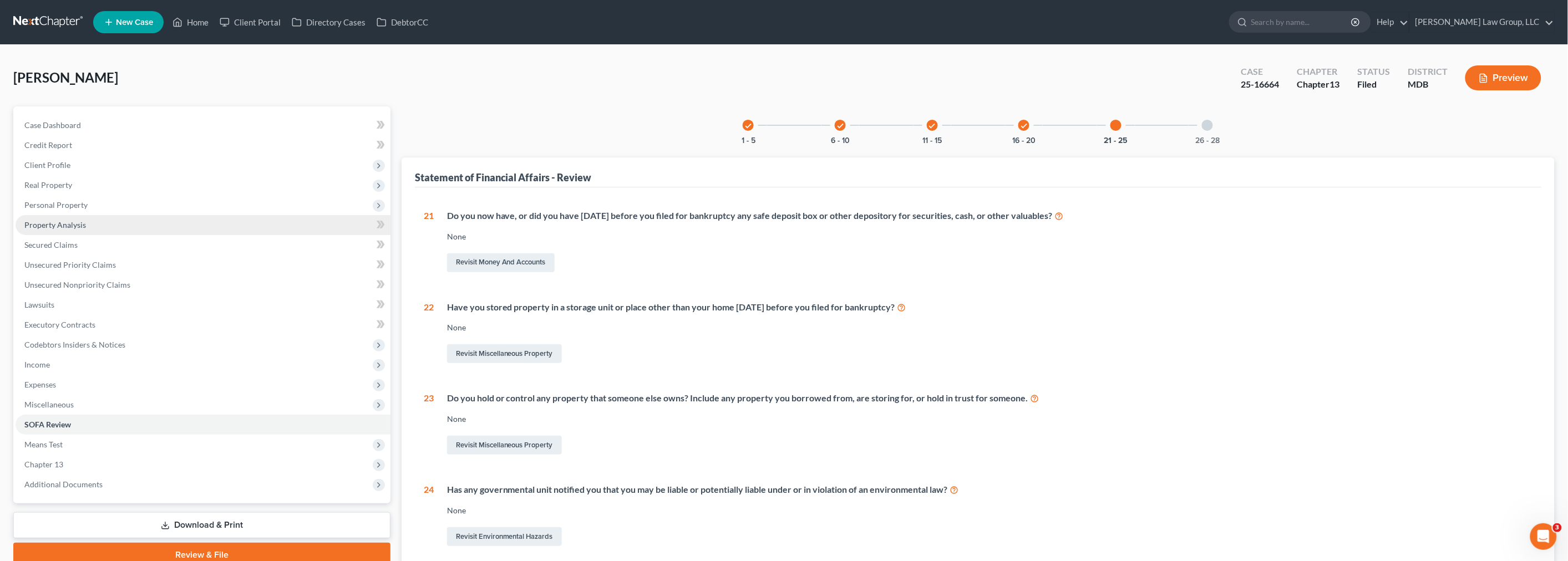
click at [69, 223] on span "Property Analysis" at bounding box center [55, 225] width 61 height 9
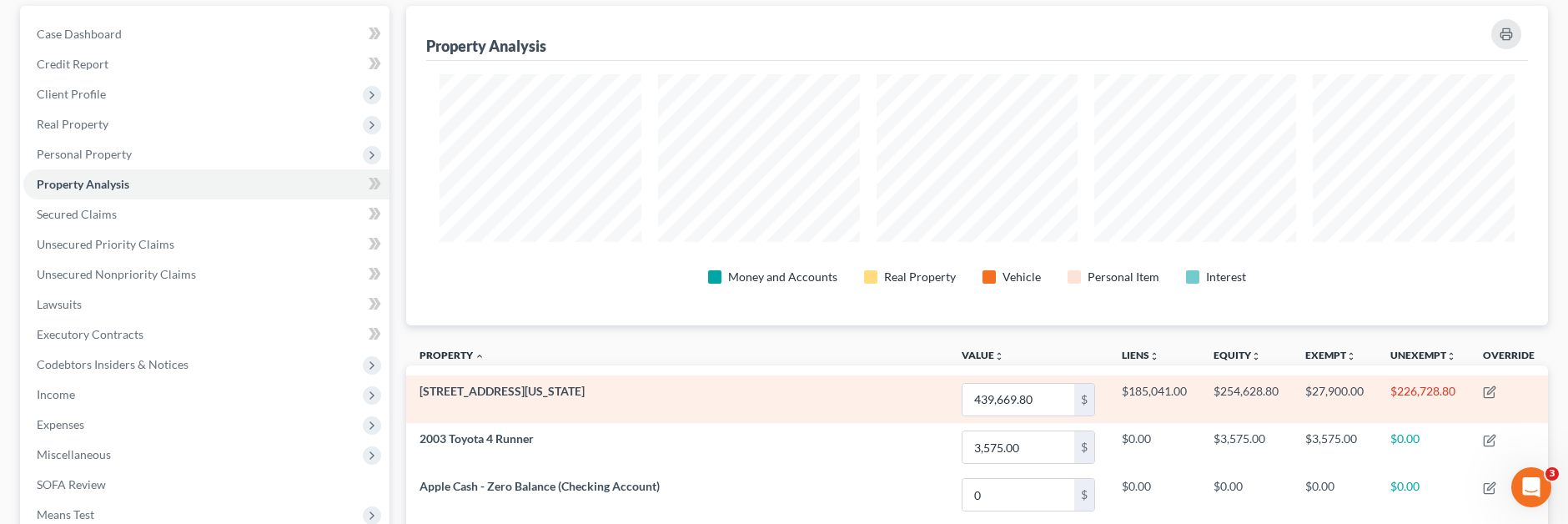
scroll to position [834509, 833129]
